Goal: Task Accomplishment & Management: Manage account settings

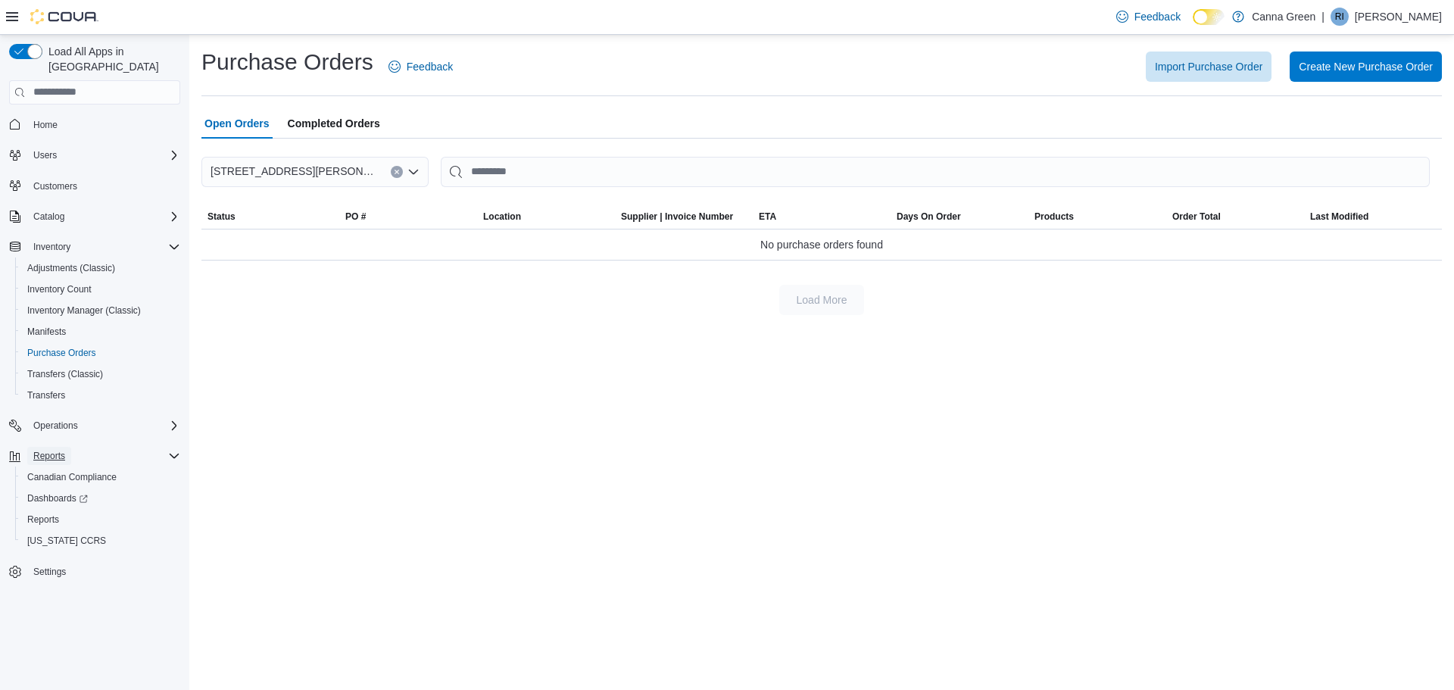
drag, startPoint x: 63, startPoint y: 442, endPoint x: 96, endPoint y: 522, distance: 86.2
click at [63, 450] on span "Reports" at bounding box center [49, 456] width 32 height 12
click at [81, 447] on div "Reports" at bounding box center [103, 456] width 153 height 18
click at [67, 420] on span "Operations" at bounding box center [55, 426] width 45 height 12
click at [90, 441] on span "Cash Management" at bounding box center [65, 447] width 76 height 12
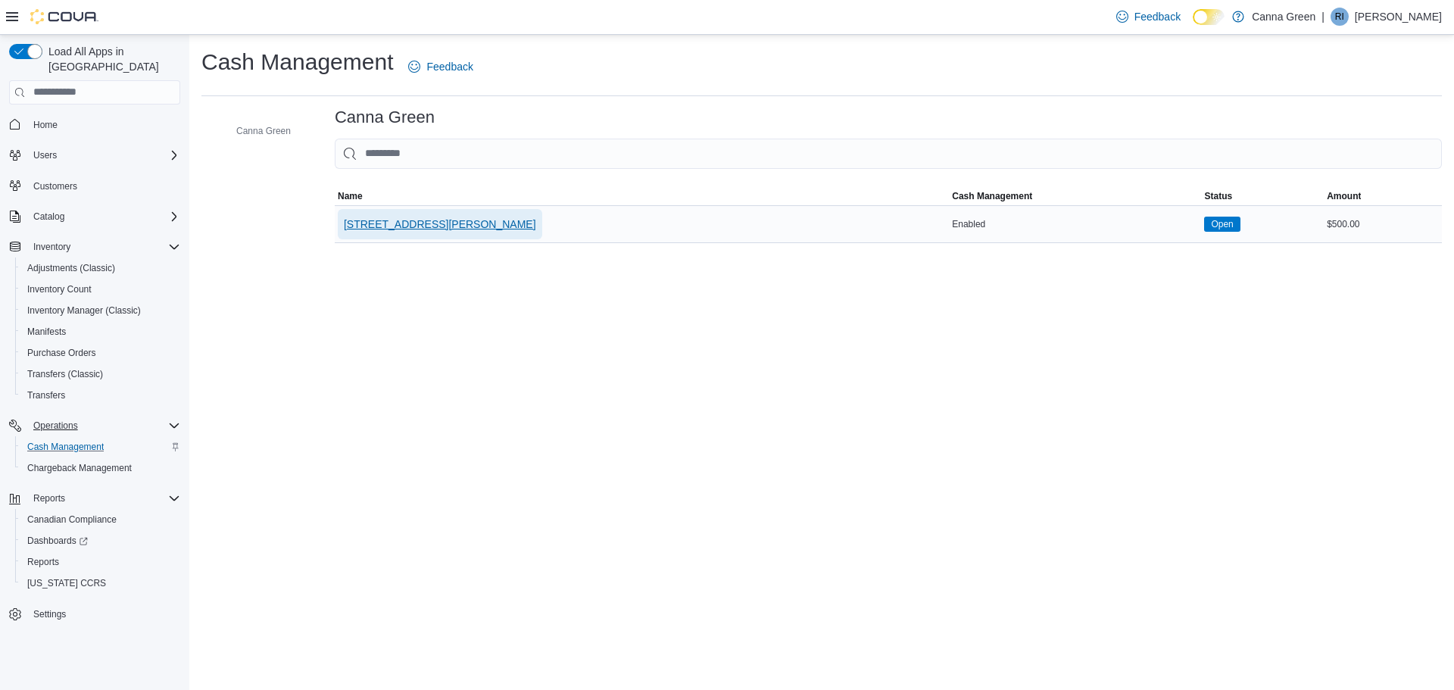
click at [382, 219] on span "[STREET_ADDRESS][PERSON_NAME]" at bounding box center [440, 224] width 192 height 15
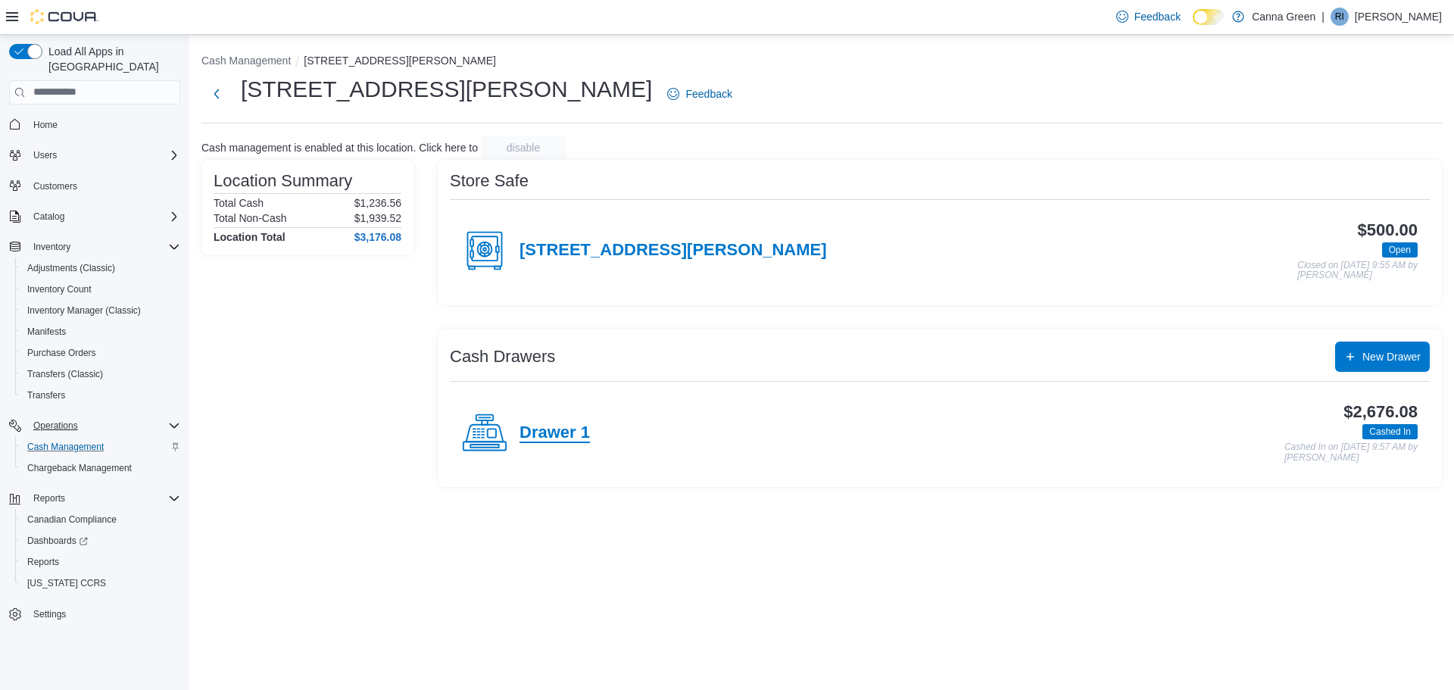
click at [535, 436] on h4 "Drawer 1" at bounding box center [555, 433] width 70 height 20
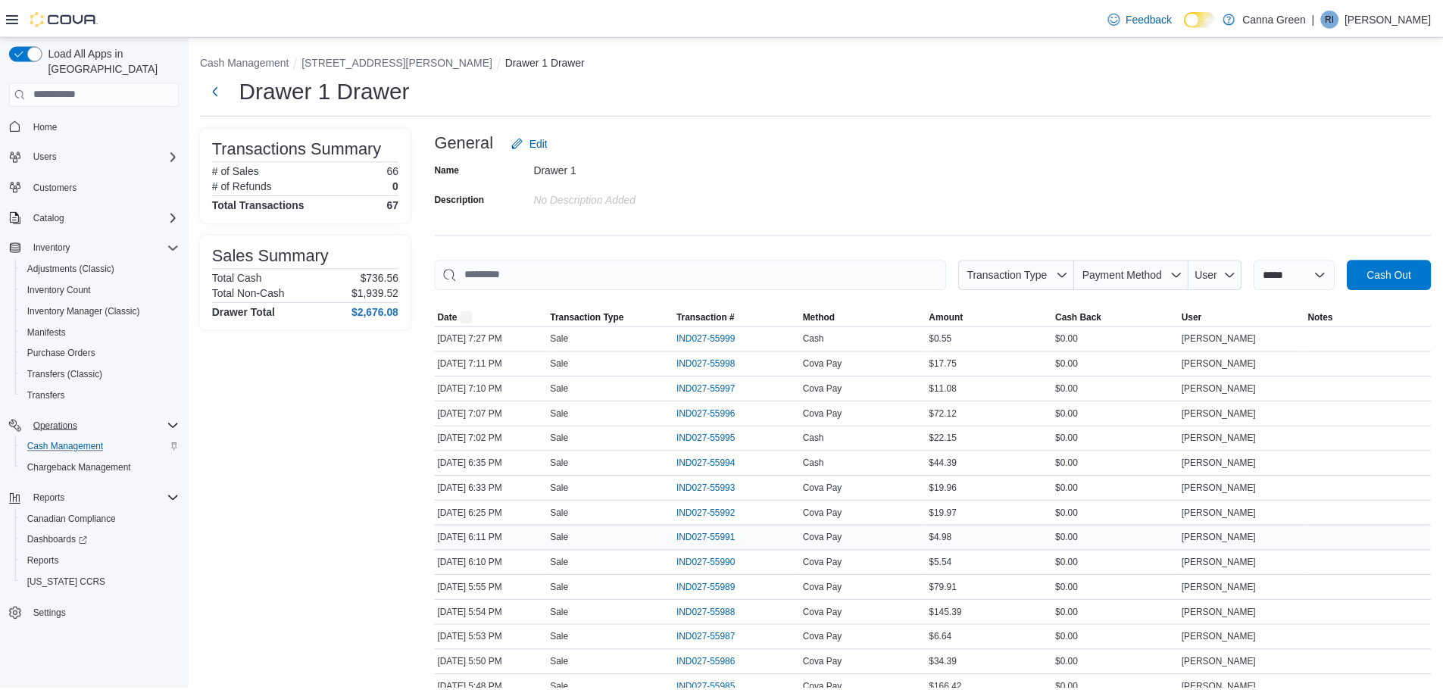
scroll to position [227, 0]
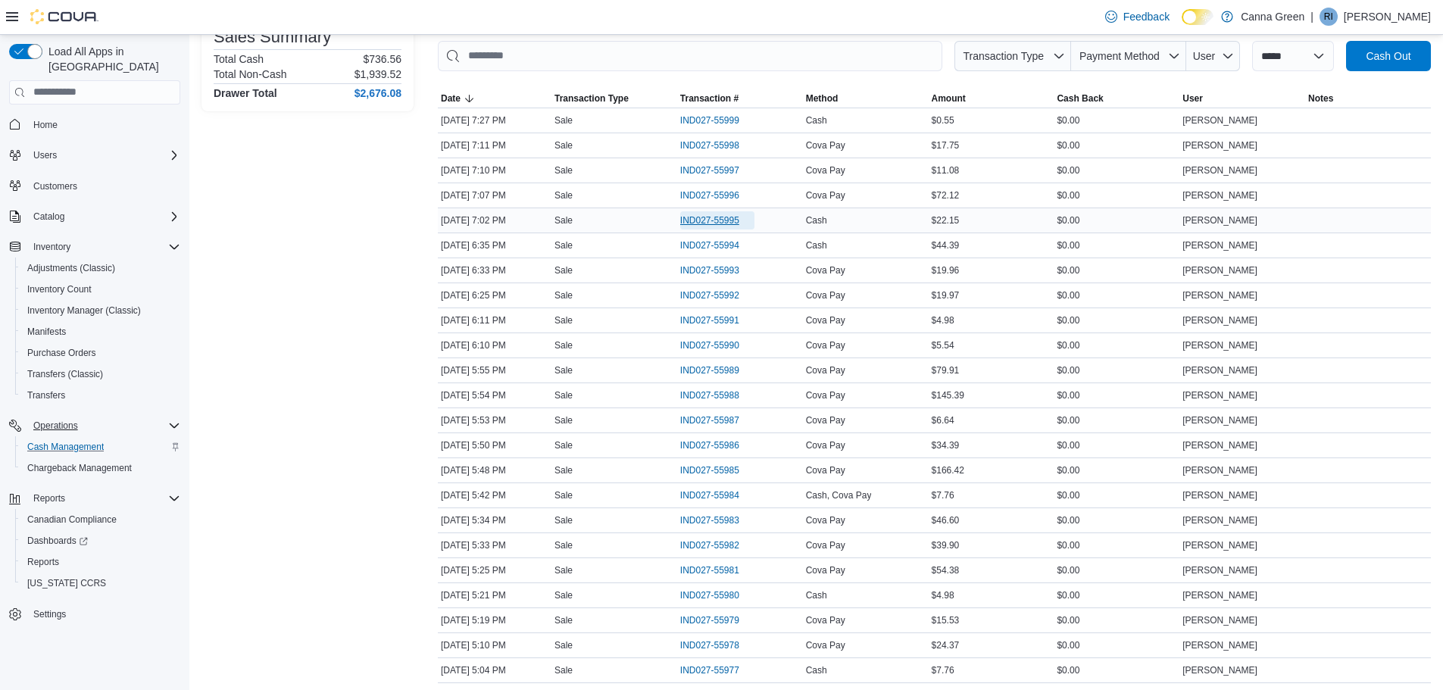
click at [712, 220] on span "IND027-55995" at bounding box center [709, 220] width 59 height 12
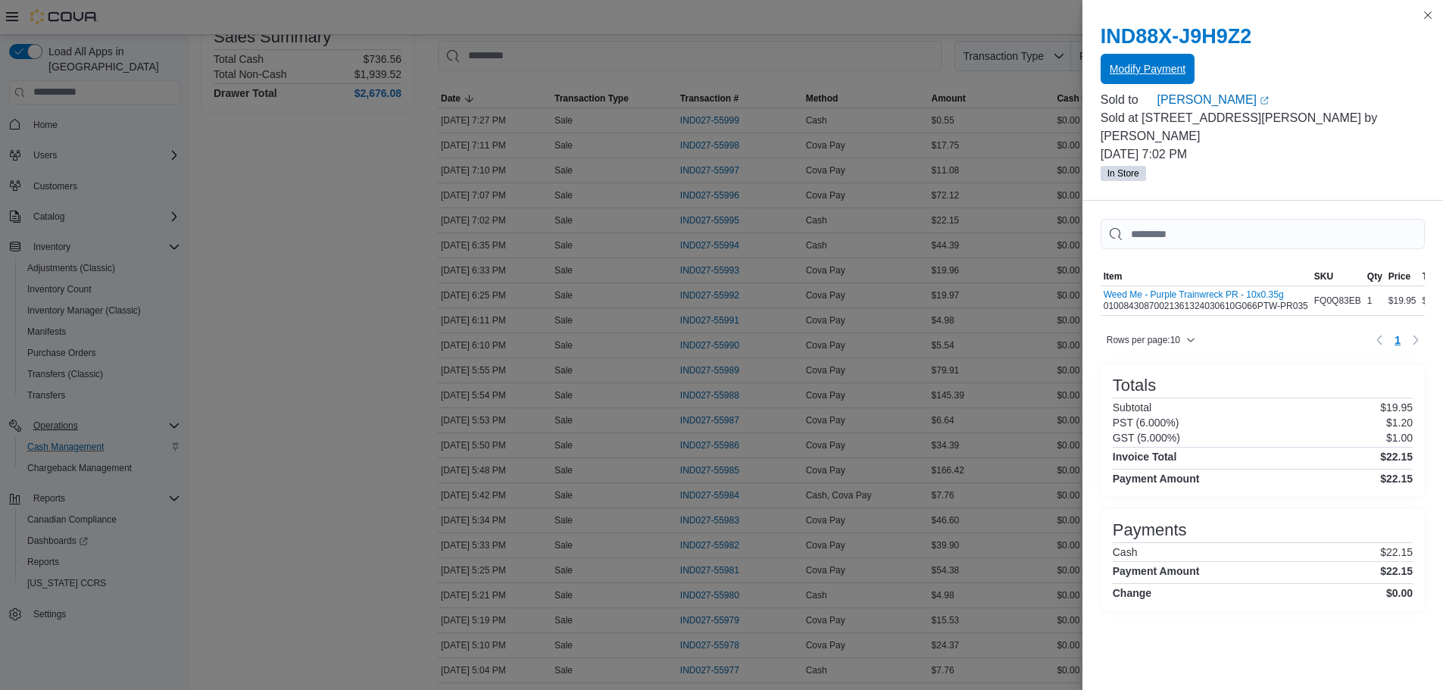
click at [1140, 71] on span "Modify Payment" at bounding box center [1147, 68] width 76 height 15
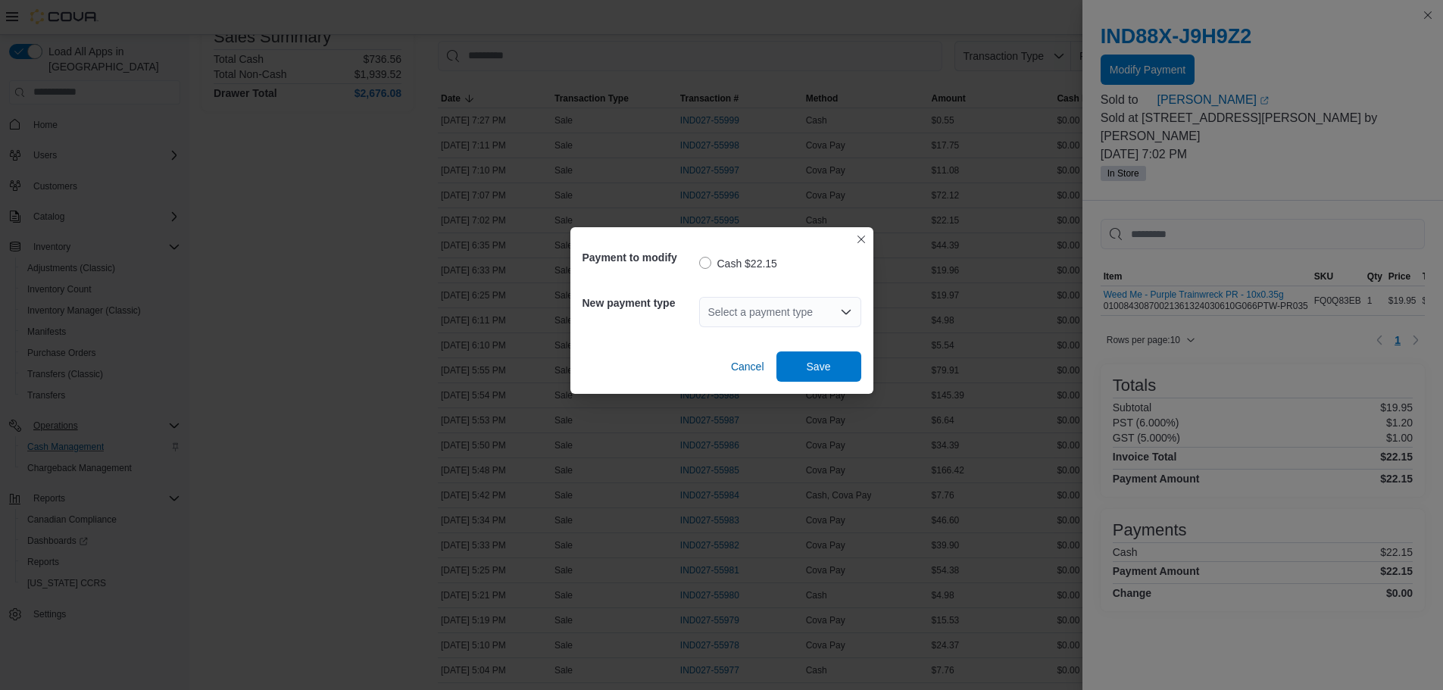
click at [754, 316] on div "Select a payment type" at bounding box center [780, 312] width 162 height 30
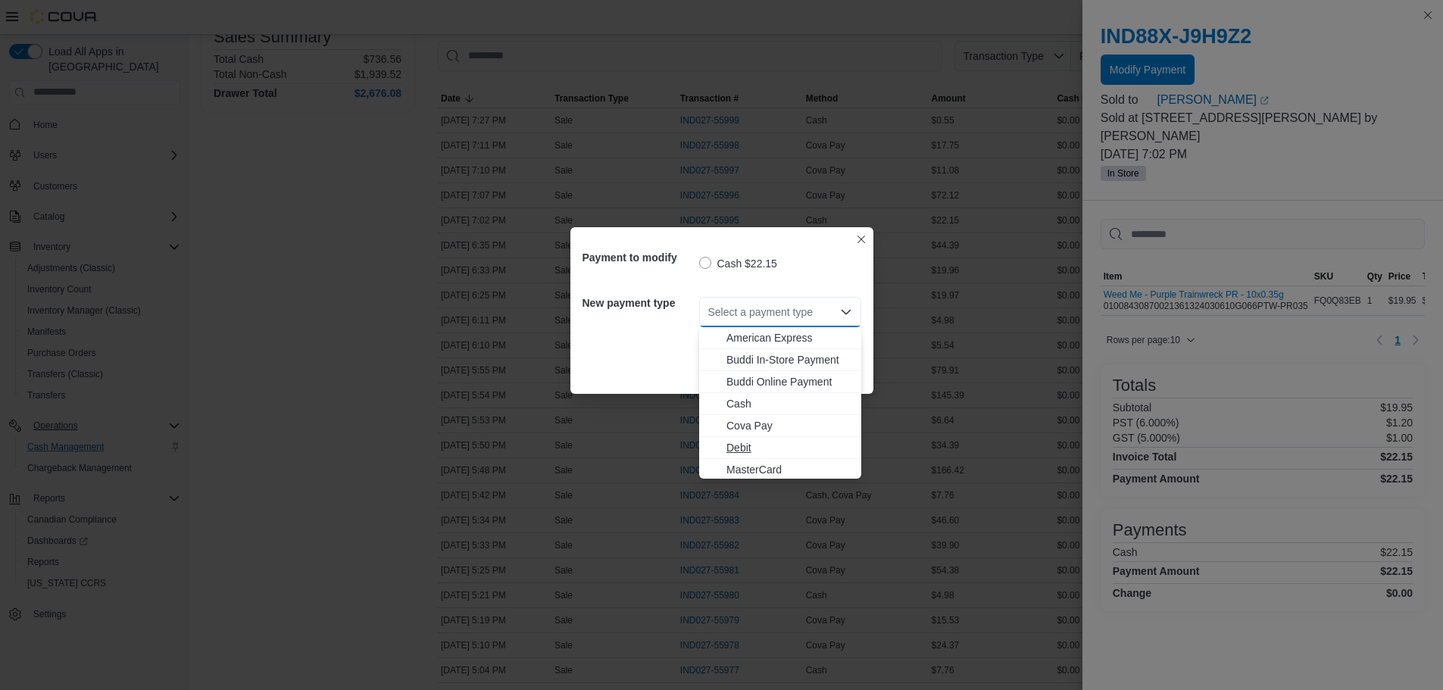
click at [802, 446] on span "Debit" at bounding box center [789, 447] width 126 height 15
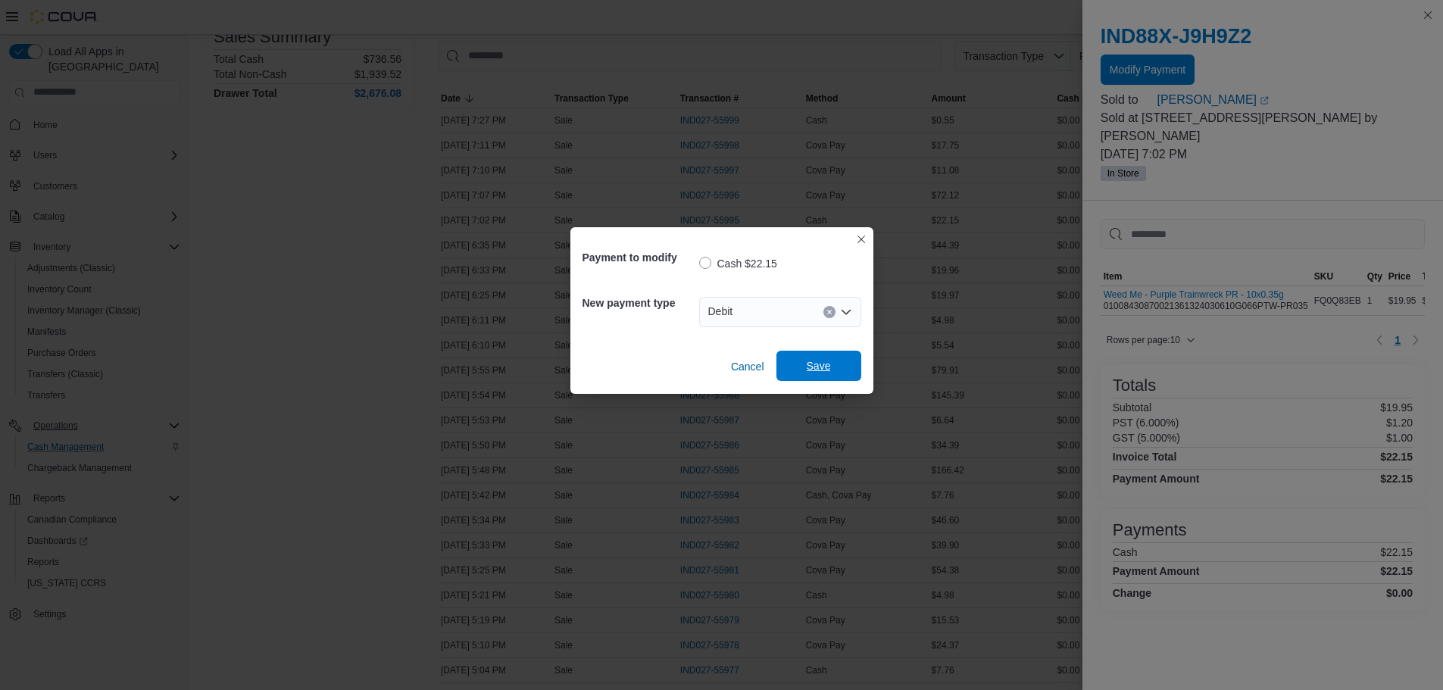
click at [813, 360] on span "Save" at bounding box center [819, 365] width 24 height 15
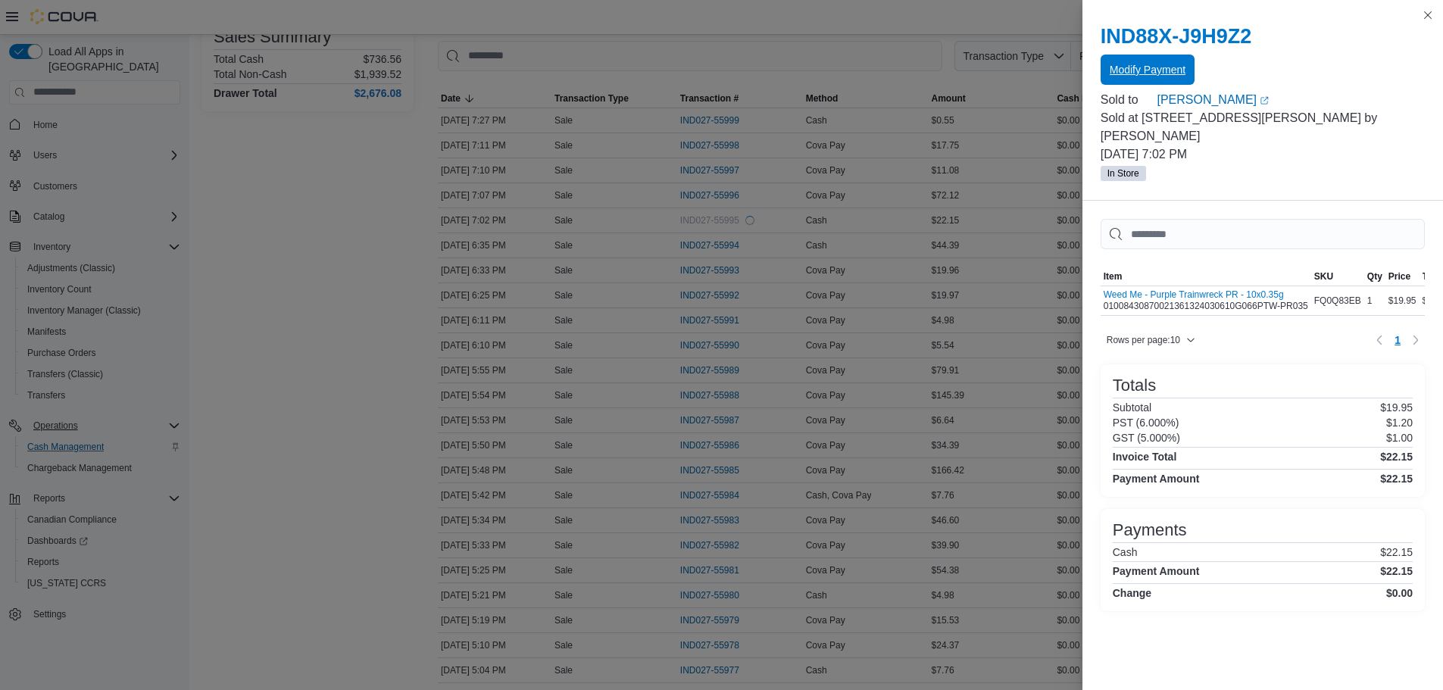
scroll to position [0, 0]
click at [1428, 6] on div "You are in a modal dialog. Press Escape or tap/click outside the dialog on the …" at bounding box center [1262, 345] width 360 height 690
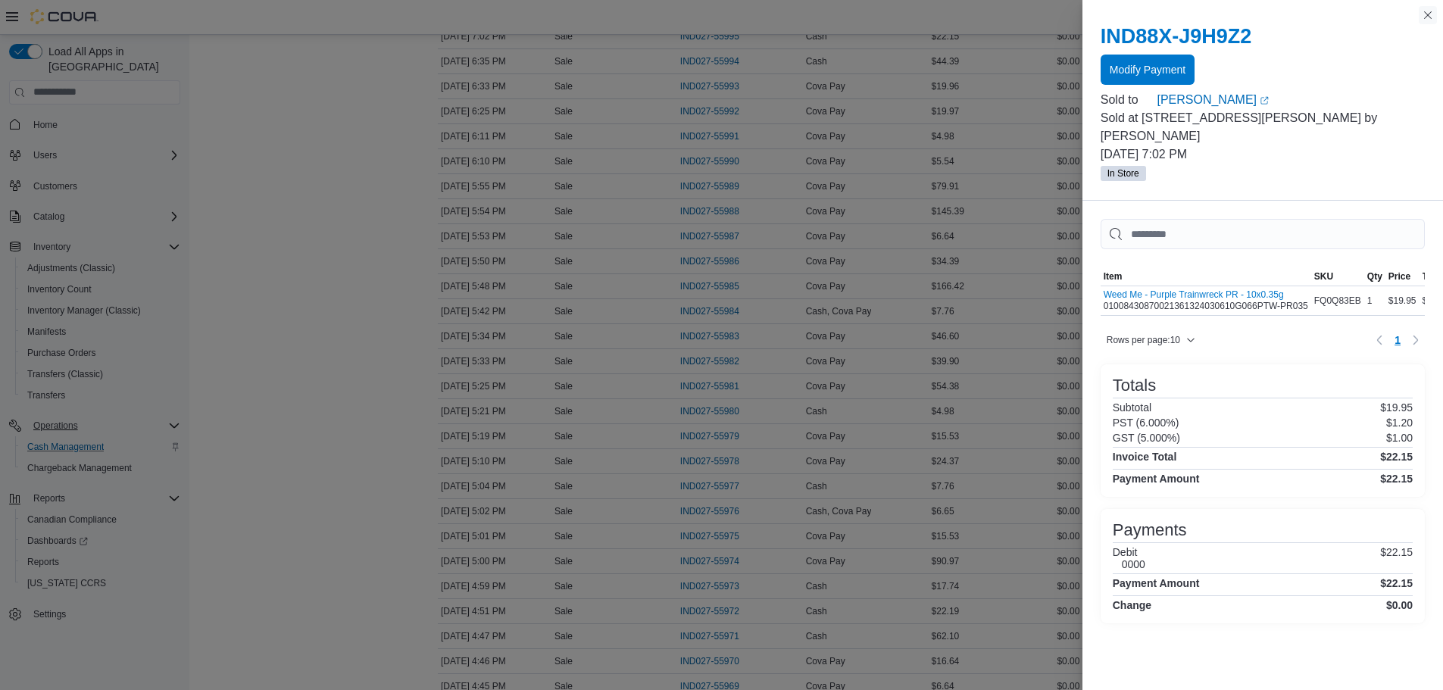
scroll to position [227, 0]
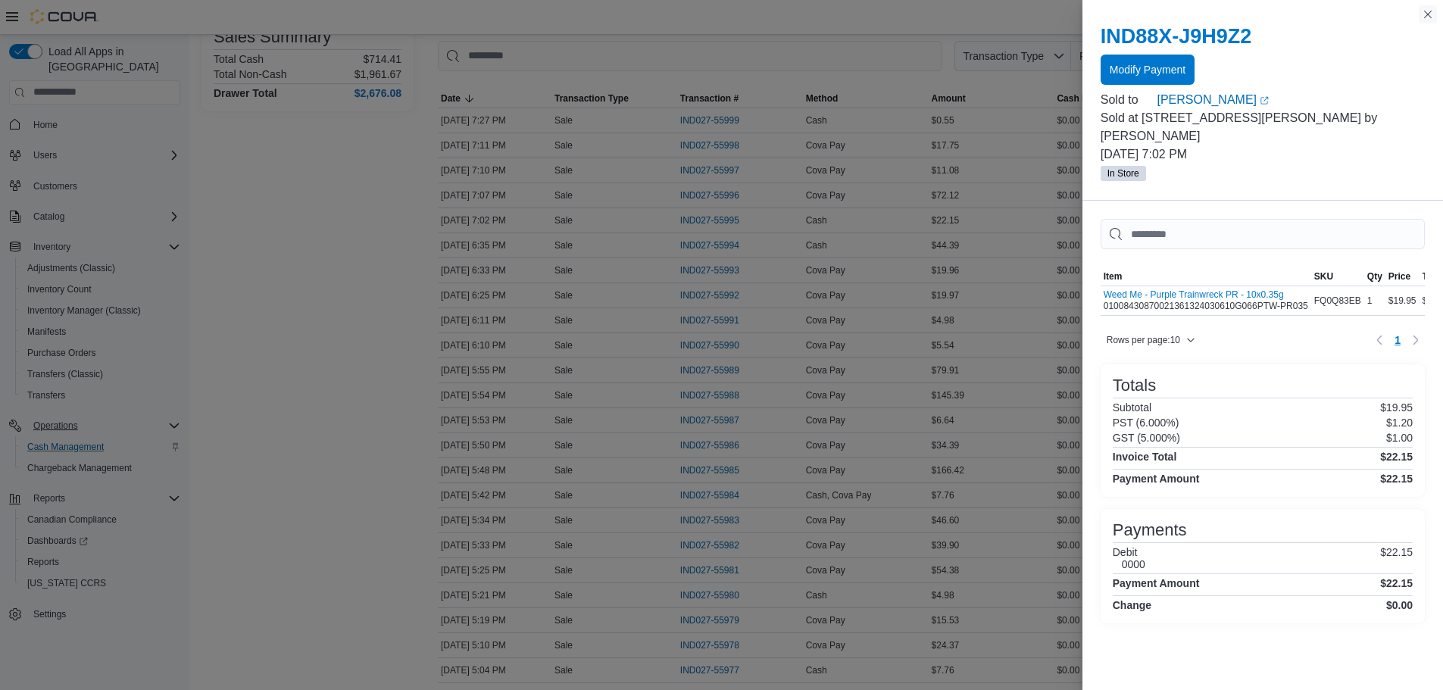
click at [1424, 14] on button "Close this dialog" at bounding box center [1427, 14] width 18 height 18
